Goal: Task Accomplishment & Management: Manage account settings

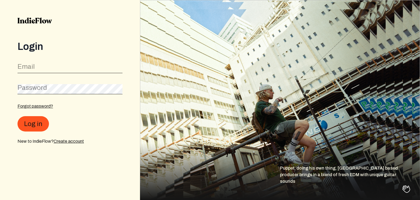
click at [30, 64] on label "Email" at bounding box center [25, 66] width 17 height 9
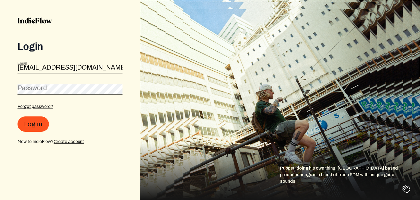
type input "[EMAIL_ADDRESS][DOMAIN_NAME]"
click at [17, 116] on button "Log in" at bounding box center [32, 123] width 31 height 15
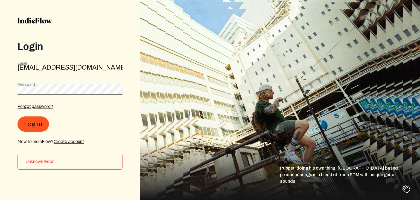
click at [17, 116] on button "Log in" at bounding box center [32, 123] width 31 height 15
click at [0, 77] on div "Login Email [EMAIL_ADDRESS][DOMAIN_NAME] Password Forgot password? Log in New t…" at bounding box center [70, 100] width 140 height 200
click at [17, 116] on button "Log in" at bounding box center [32, 123] width 31 height 15
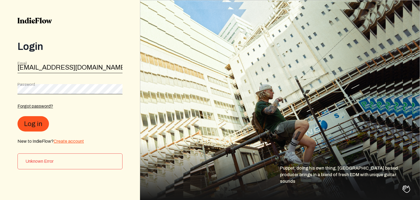
click at [63, 141] on link "Create account" at bounding box center [69, 141] width 30 height 5
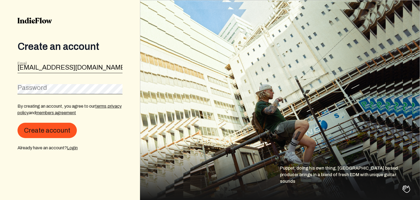
click at [33, 84] on label "Password" at bounding box center [32, 87] width 30 height 9
click at [17, 123] on button "Create account" at bounding box center [46, 130] width 59 height 15
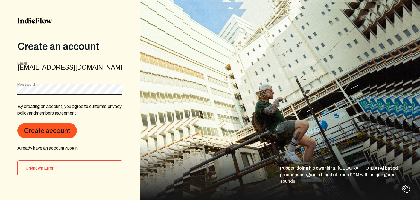
click at [17, 123] on button "Create account" at bounding box center [46, 130] width 59 height 15
click at [75, 146] on link "Login" at bounding box center [72, 147] width 11 height 5
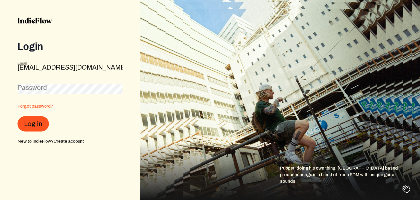
click at [46, 108] on link "Forgot password?" at bounding box center [35, 106] width 36 height 5
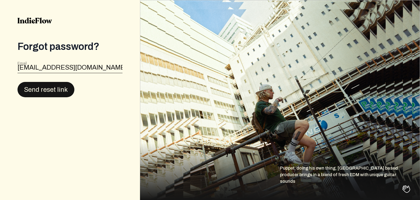
click at [48, 87] on button "Send reset link" at bounding box center [45, 89] width 57 height 15
